Goal: Navigation & Orientation: Find specific page/section

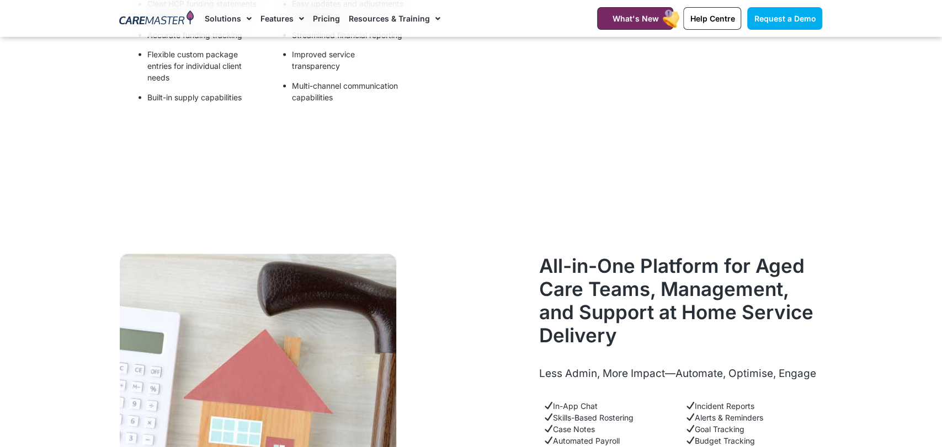
scroll to position [1368, 0]
